Goal: Information Seeking & Learning: Learn about a topic

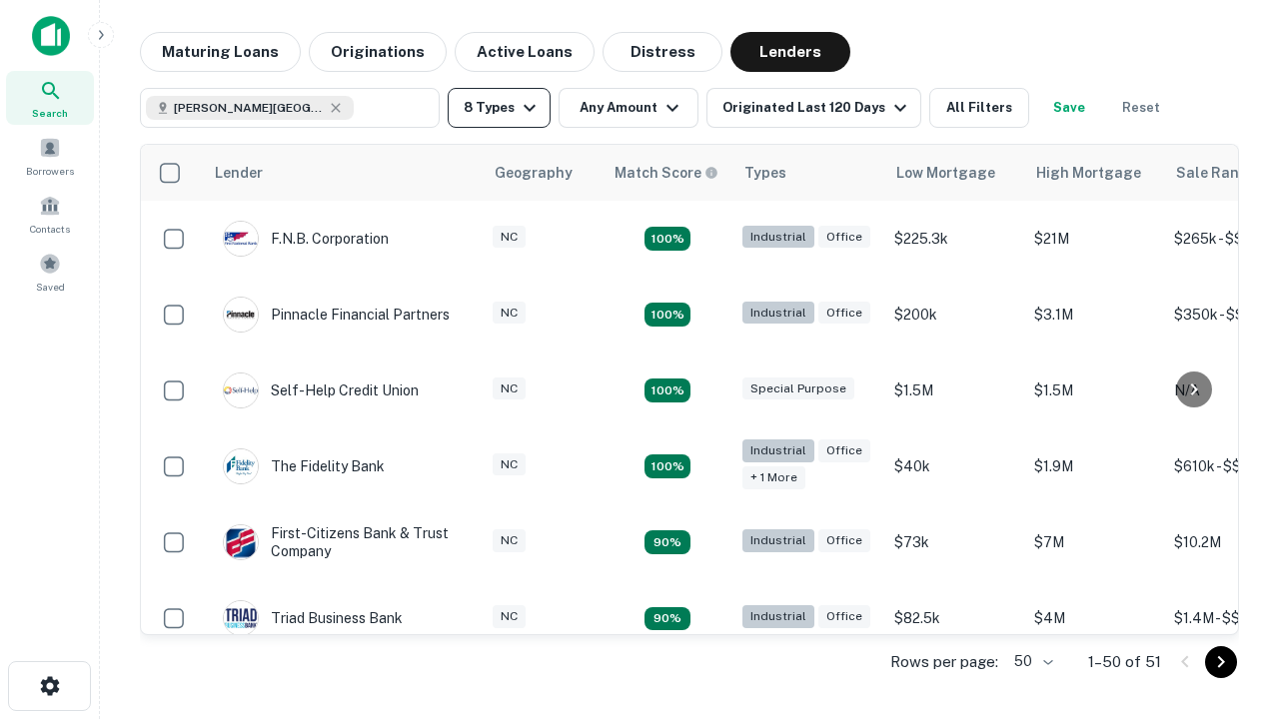
click at [499, 108] on button "8 Types" at bounding box center [499, 108] width 103 height 40
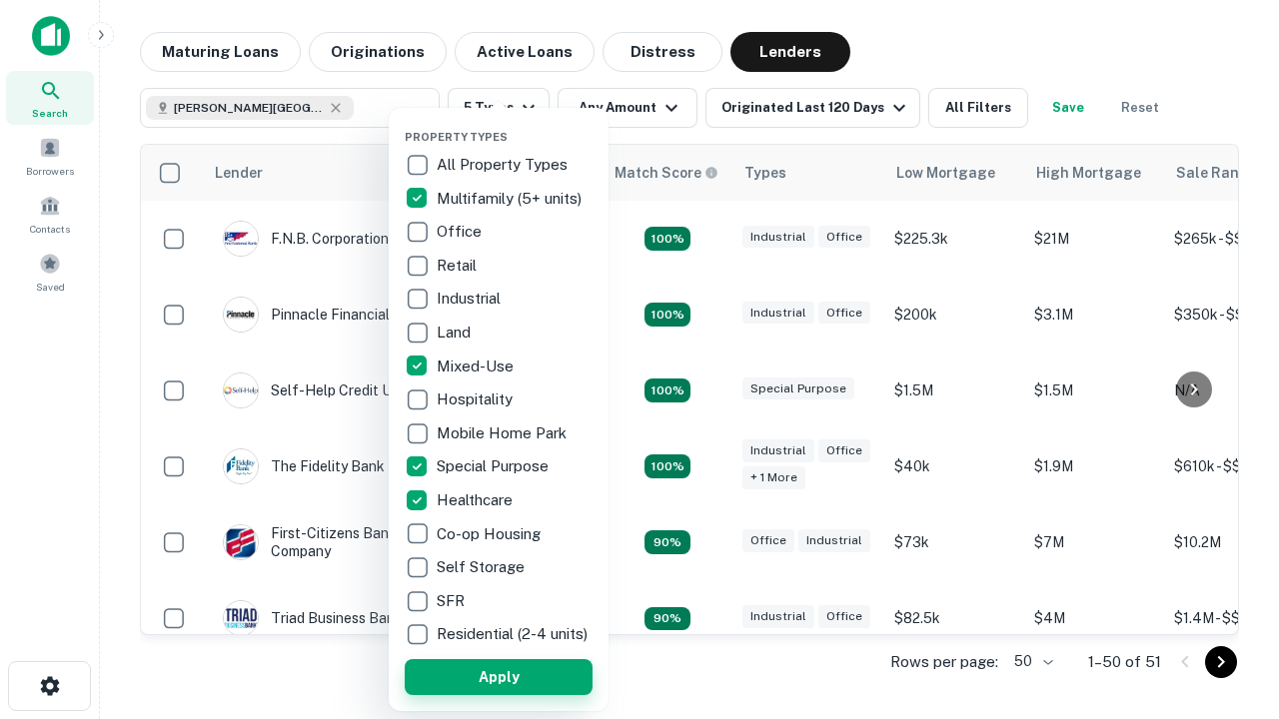
click at [499, 676] on button "Apply" at bounding box center [499, 677] width 188 height 36
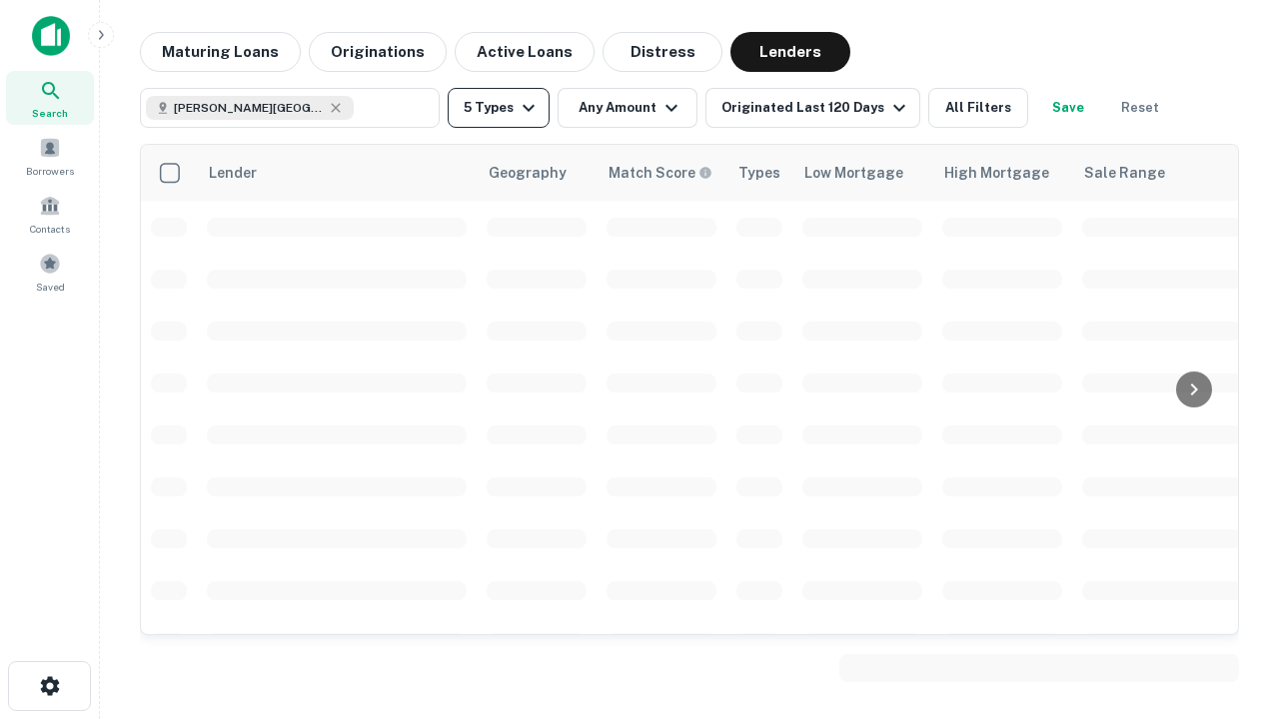
click at [499, 108] on button "5 Types" at bounding box center [499, 108] width 102 height 40
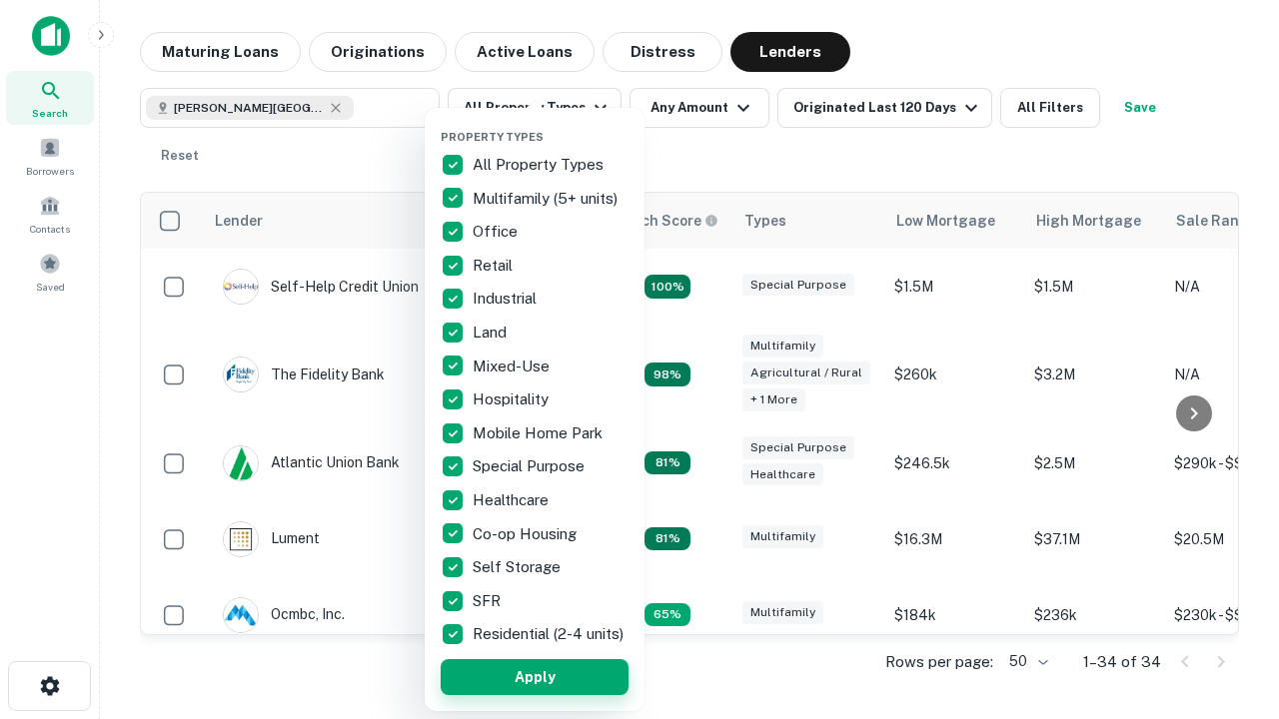
click at [535, 676] on button "Apply" at bounding box center [535, 677] width 188 height 36
